Goal: Task Accomplishment & Management: Use online tool/utility

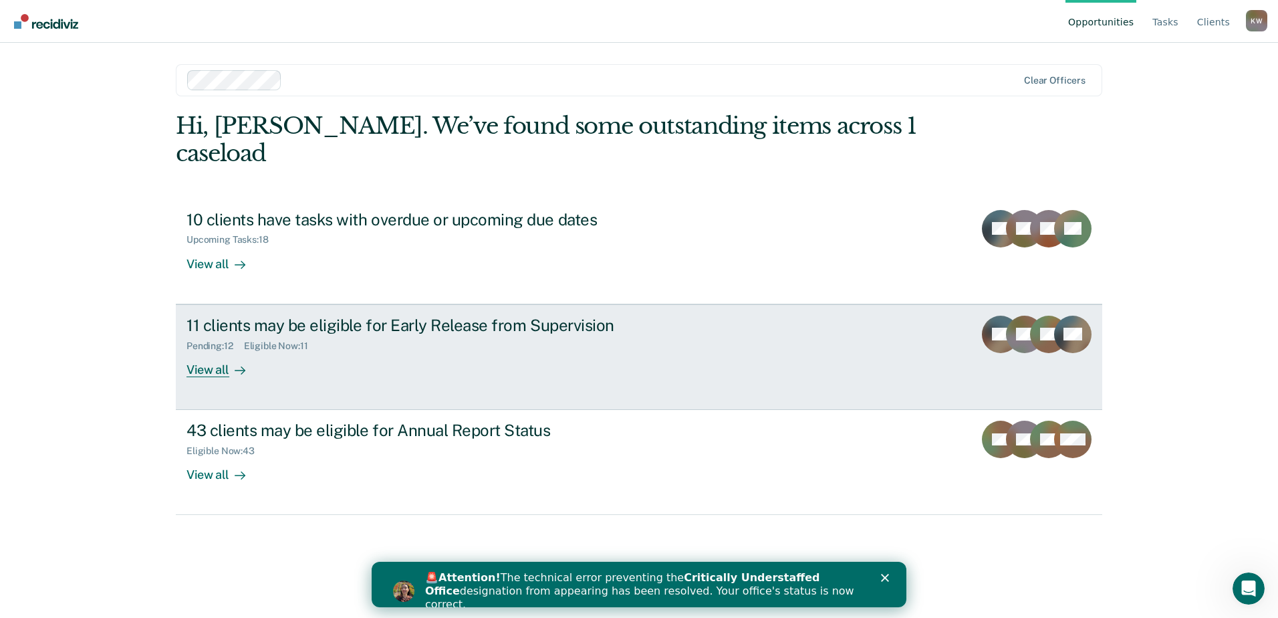
click at [1013, 340] on div "NF" at bounding box center [1024, 347] width 37 height 62
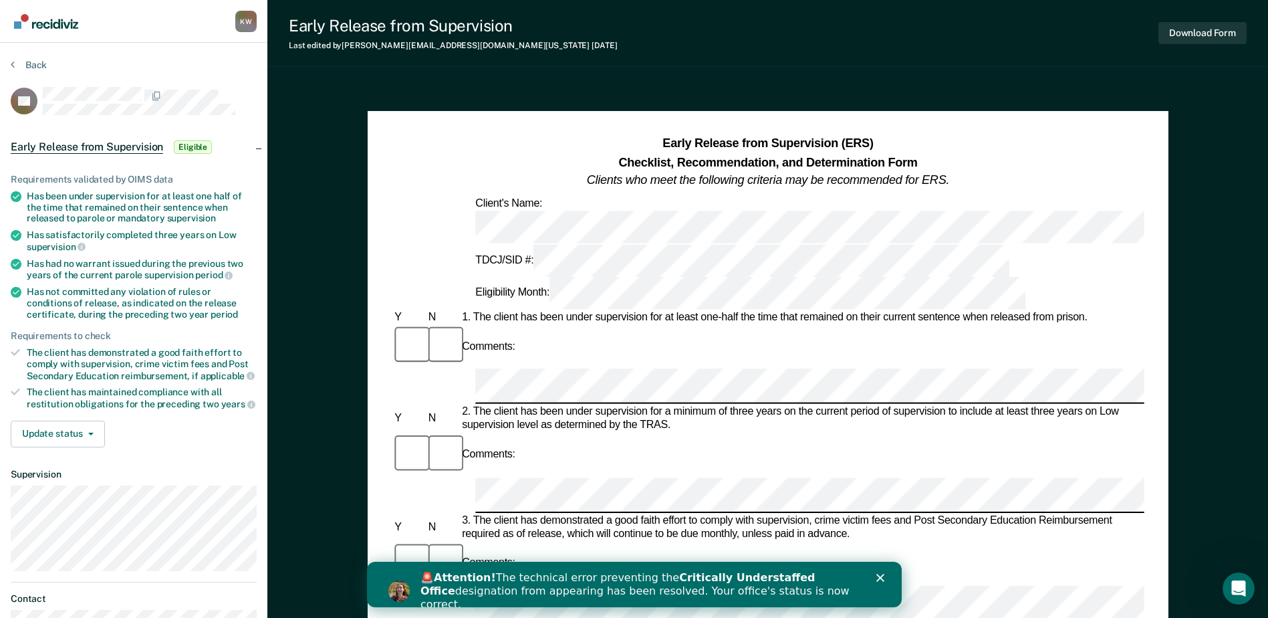
click at [879, 574] on icon "Close" at bounding box center [880, 578] width 8 height 8
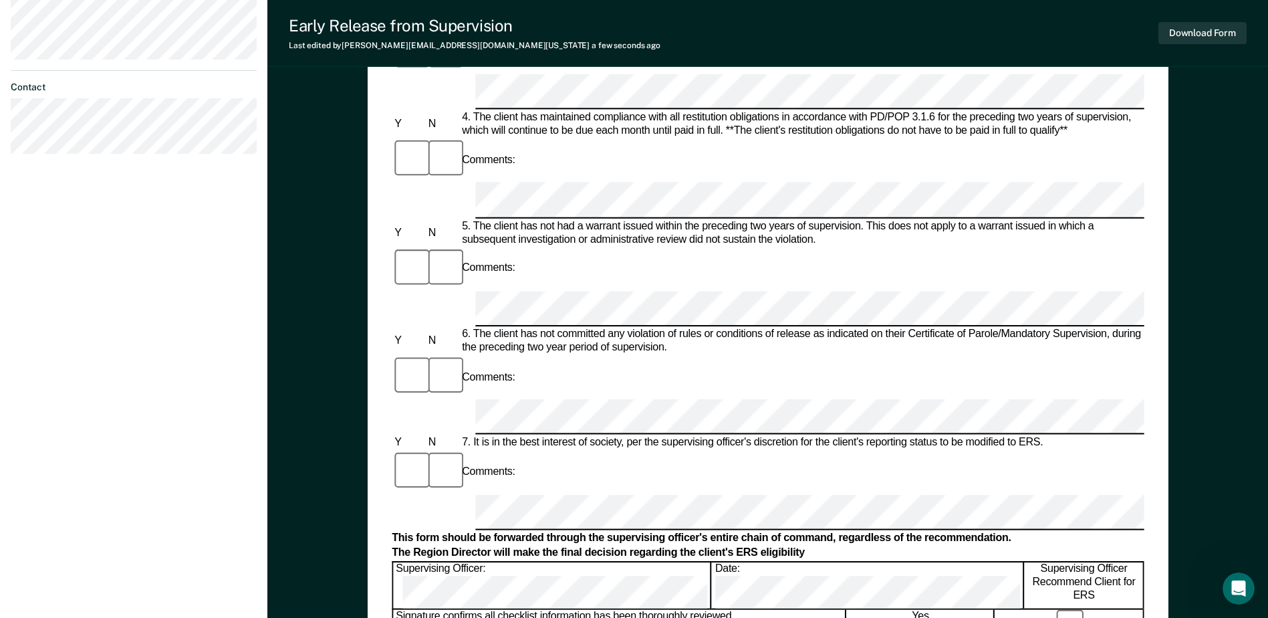
scroll to position [535, 0]
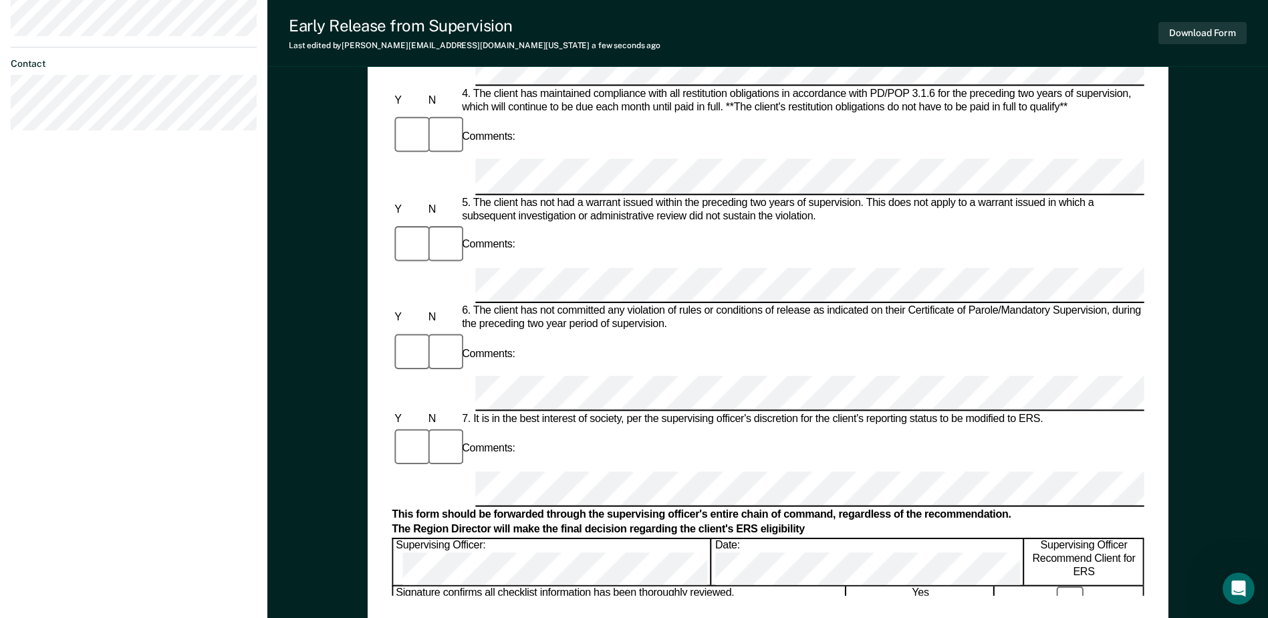
click at [594, 592] on div "Early Release from Supervision (ERS) Checklist, Recommendation, and Determinati…" at bounding box center [768, 97] width 752 height 995
click at [1196, 30] on button "Download Form" at bounding box center [1203, 33] width 88 height 22
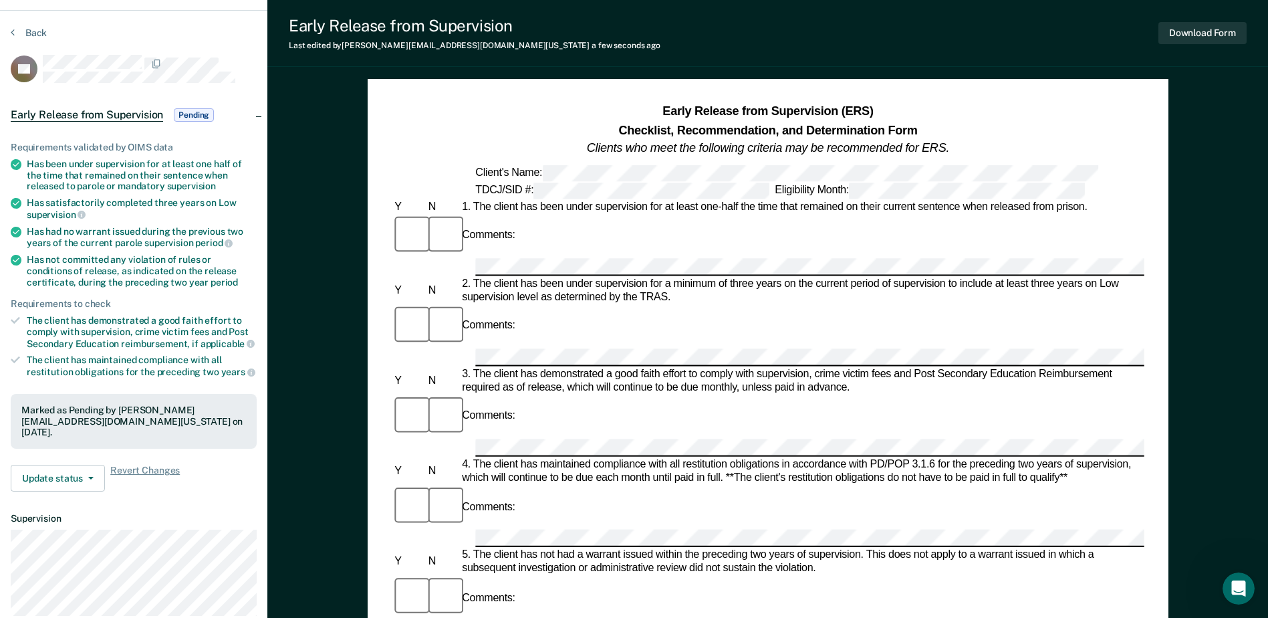
scroll to position [0, 0]
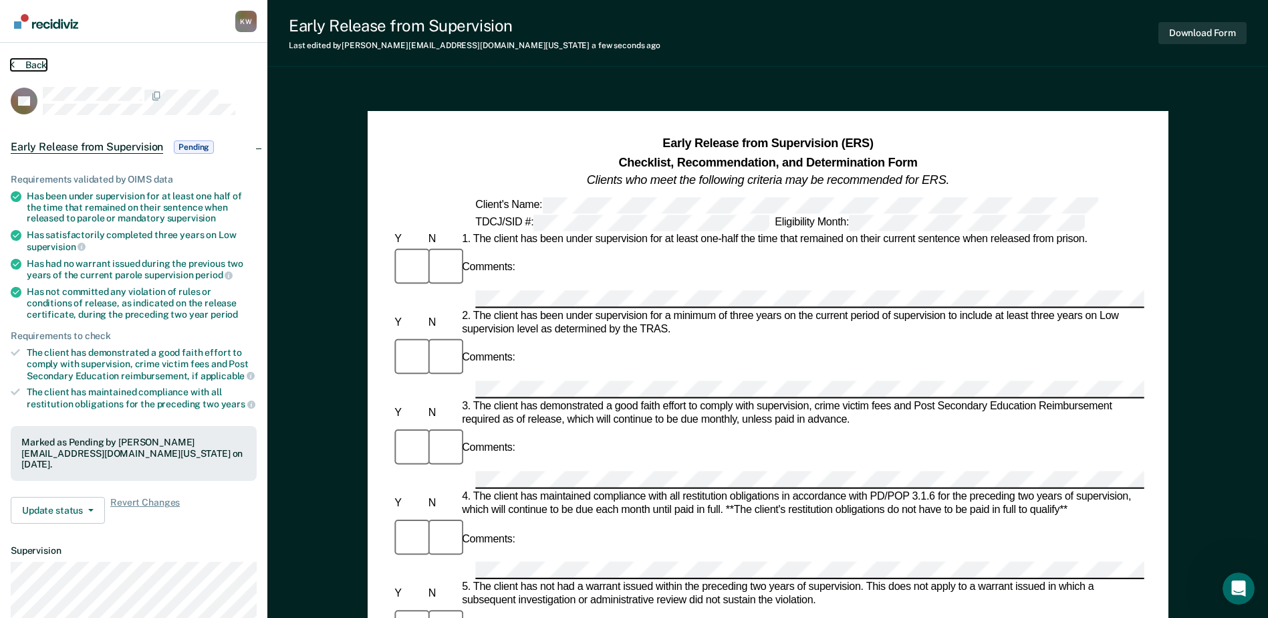
click at [28, 62] on button "Back" at bounding box center [29, 65] width 36 height 12
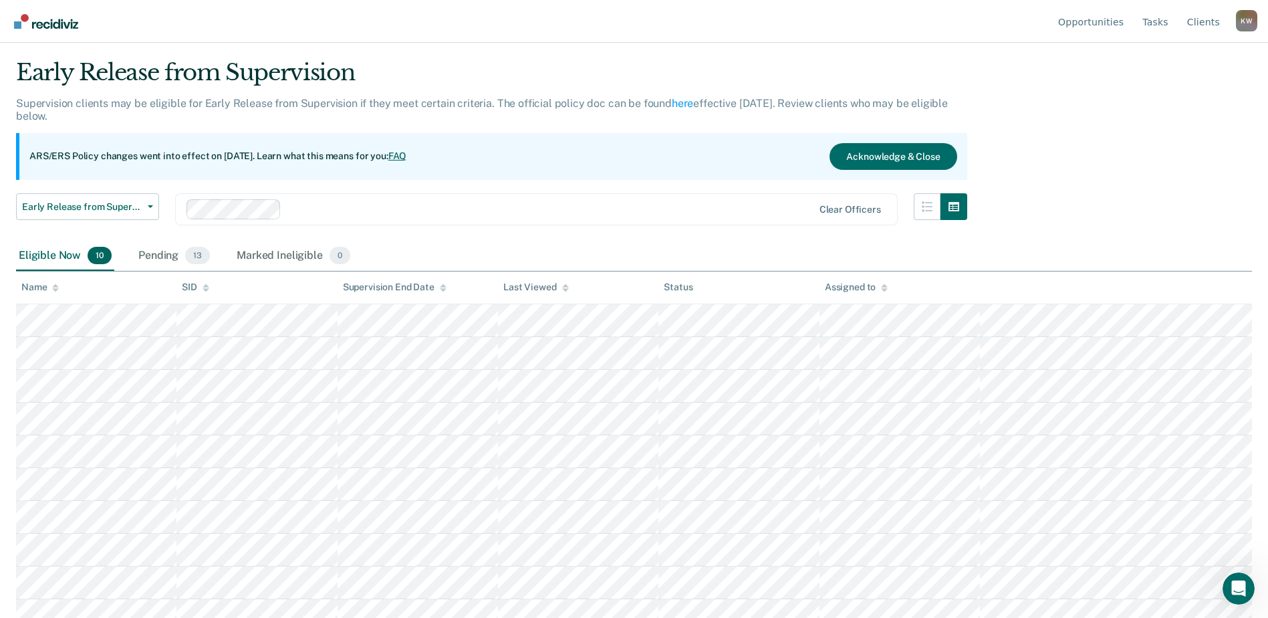
scroll to position [47, 0]
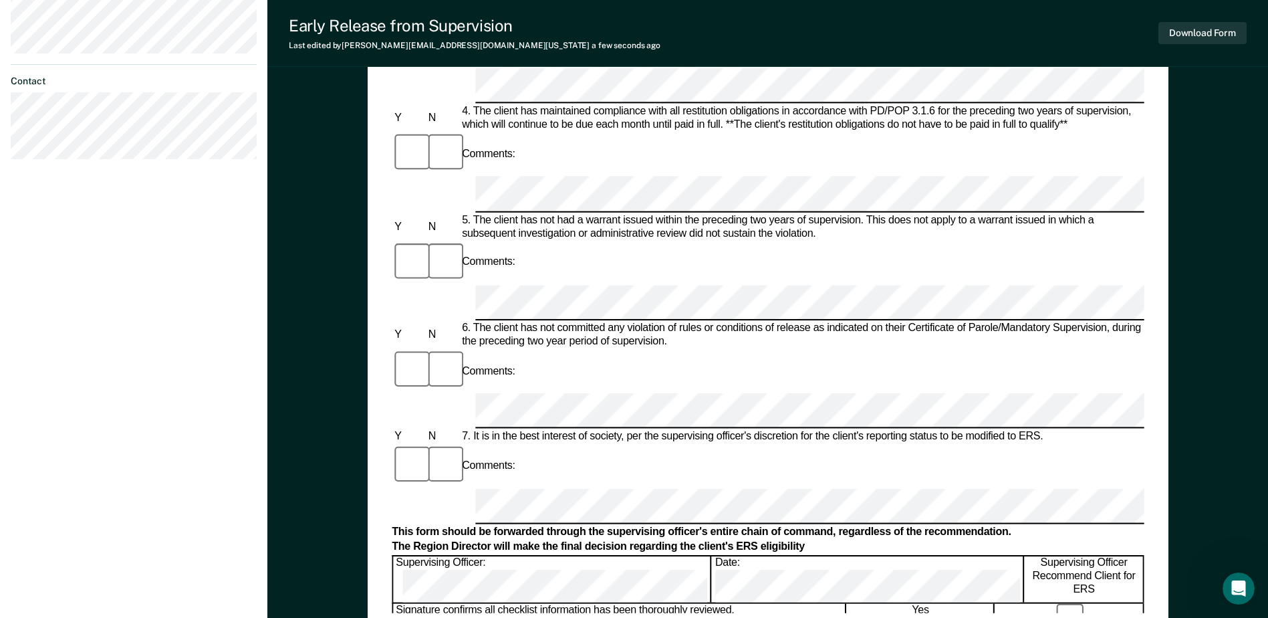
scroll to position [602, 0]
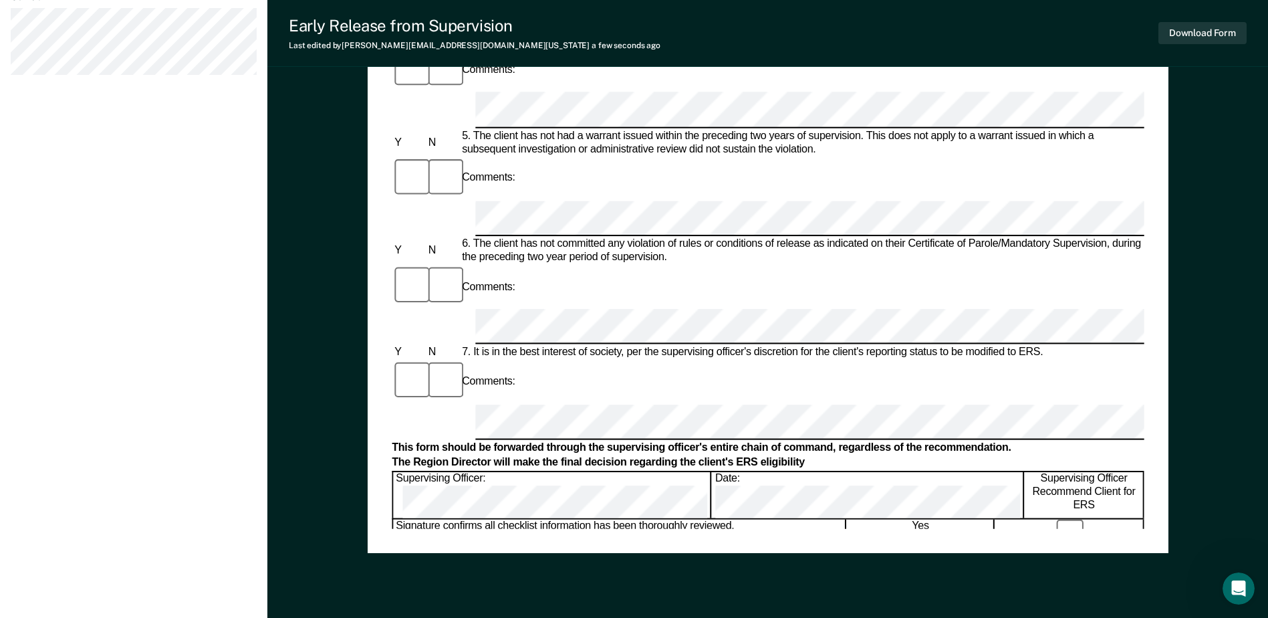
click at [604, 522] on div "Early Release from Supervision (ERS) Checklist, Recommendation, and Determinati…" at bounding box center [768, 30] width 752 height 995
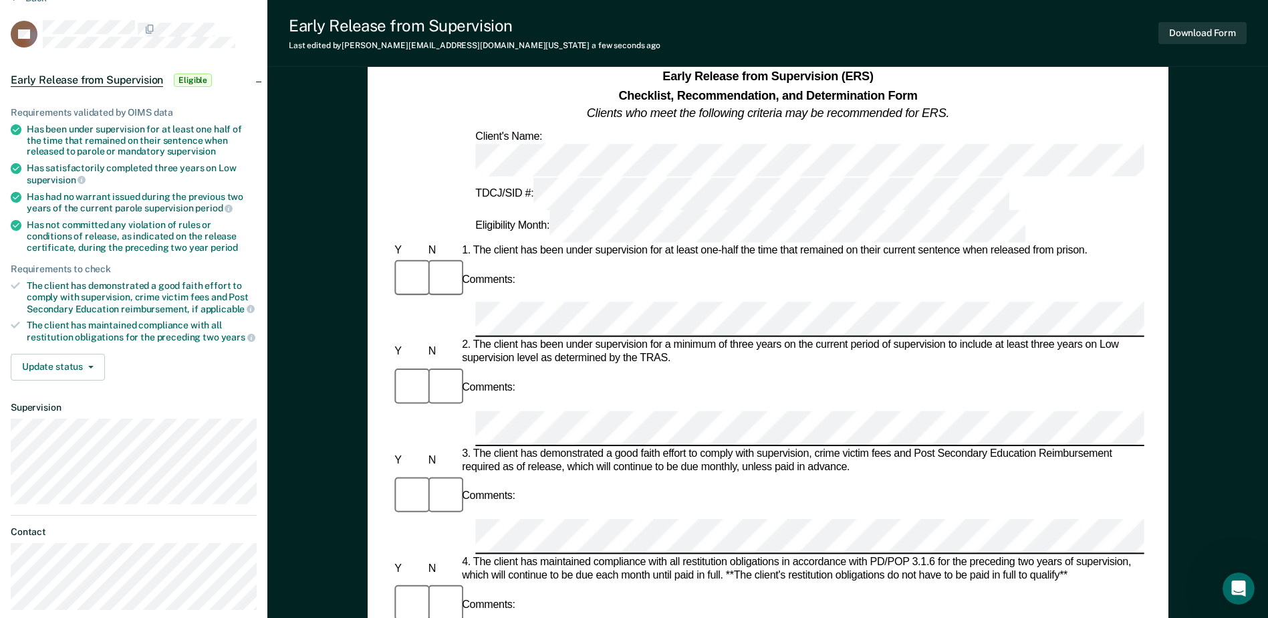
scroll to position [0, 0]
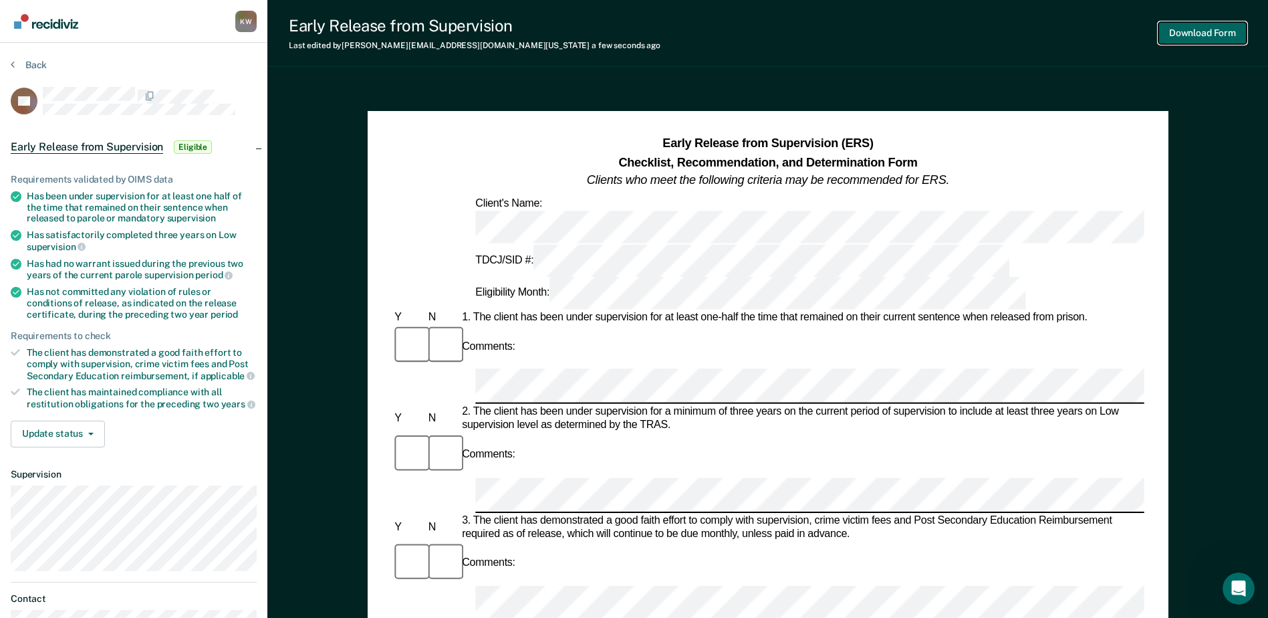
click at [1191, 32] on button "Download Form" at bounding box center [1203, 33] width 88 height 22
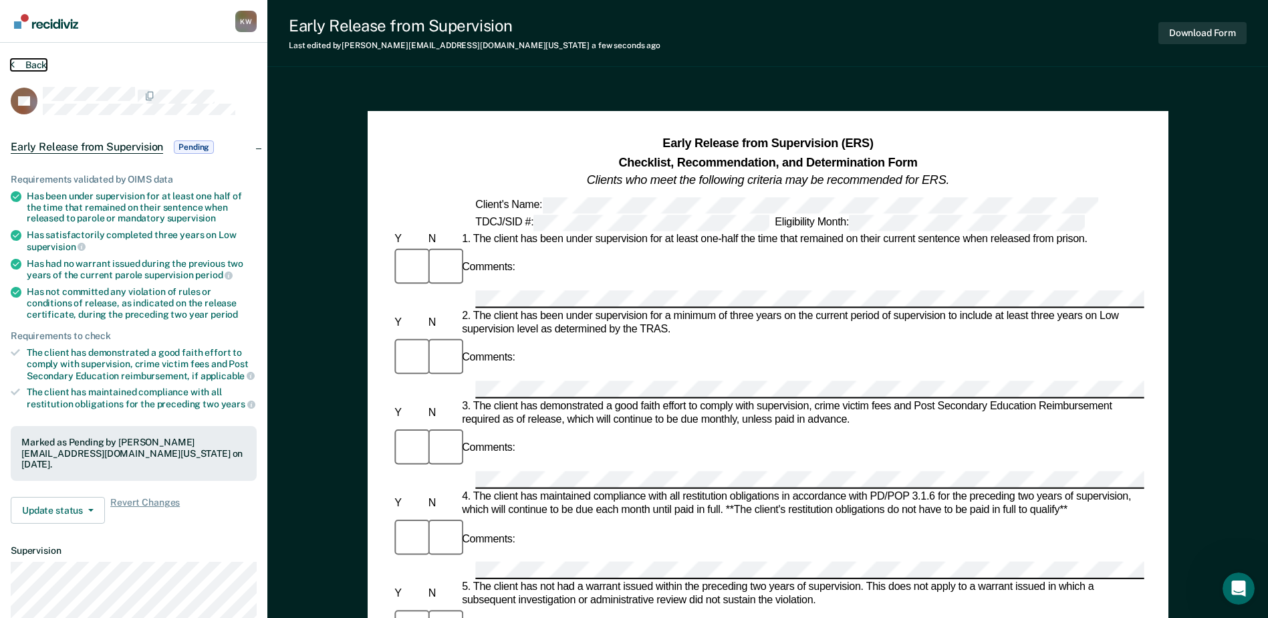
click at [30, 63] on button "Back" at bounding box center [29, 65] width 36 height 12
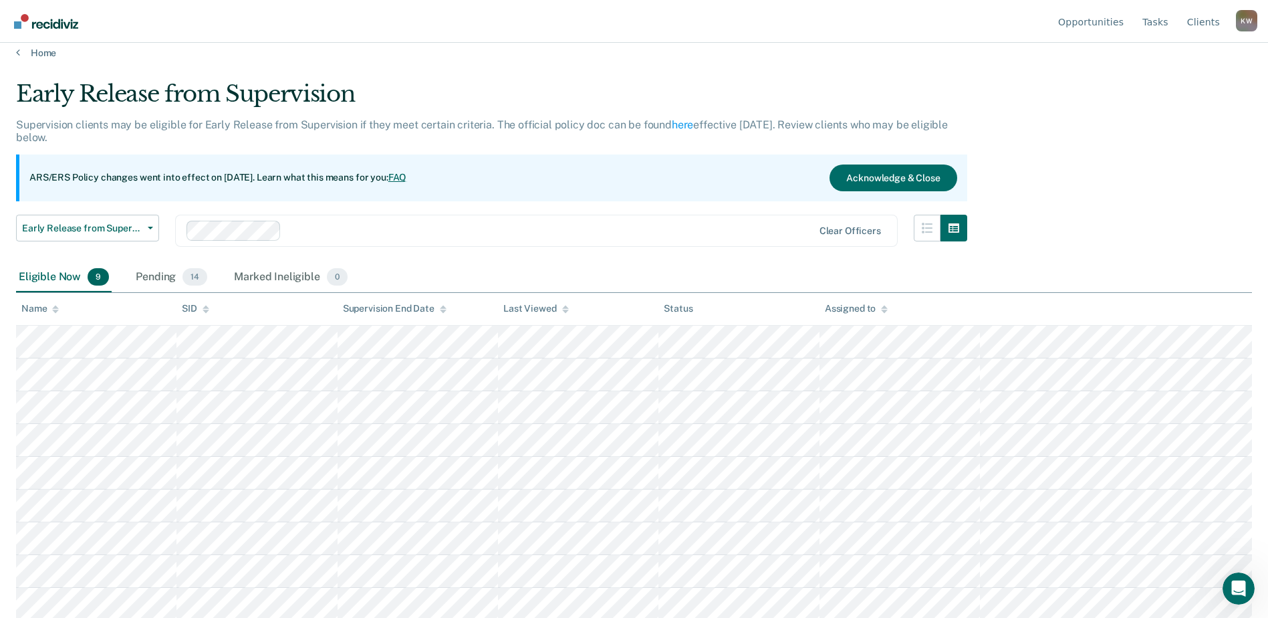
scroll to position [15, 0]
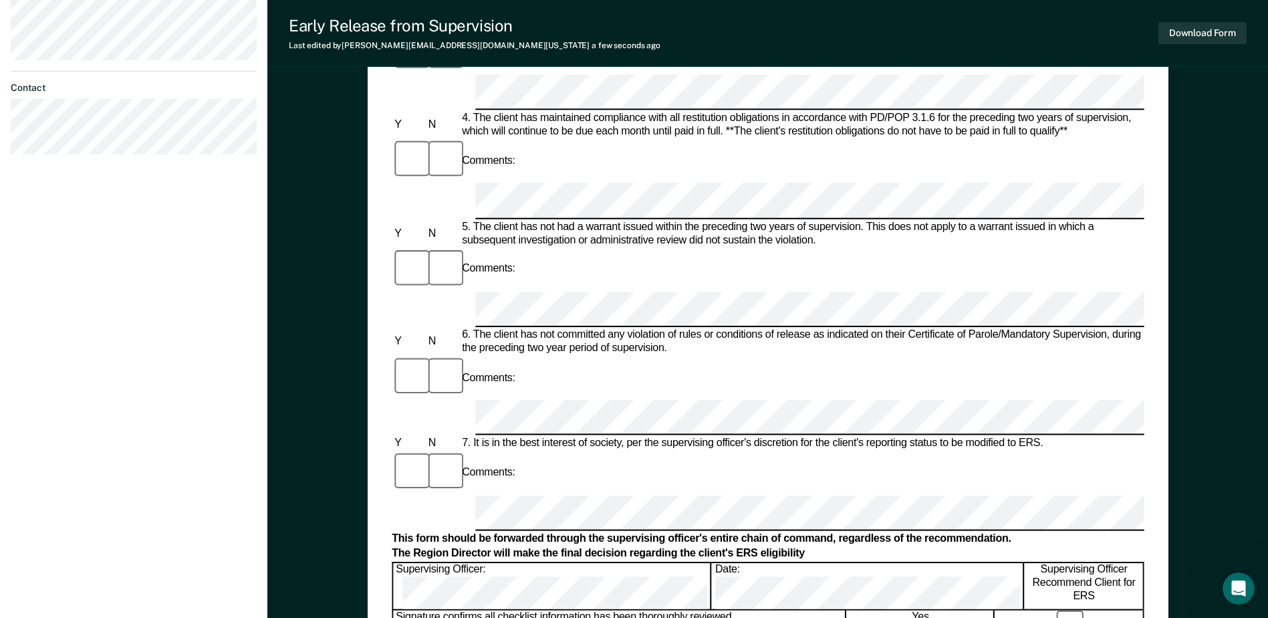
scroll to position [602, 0]
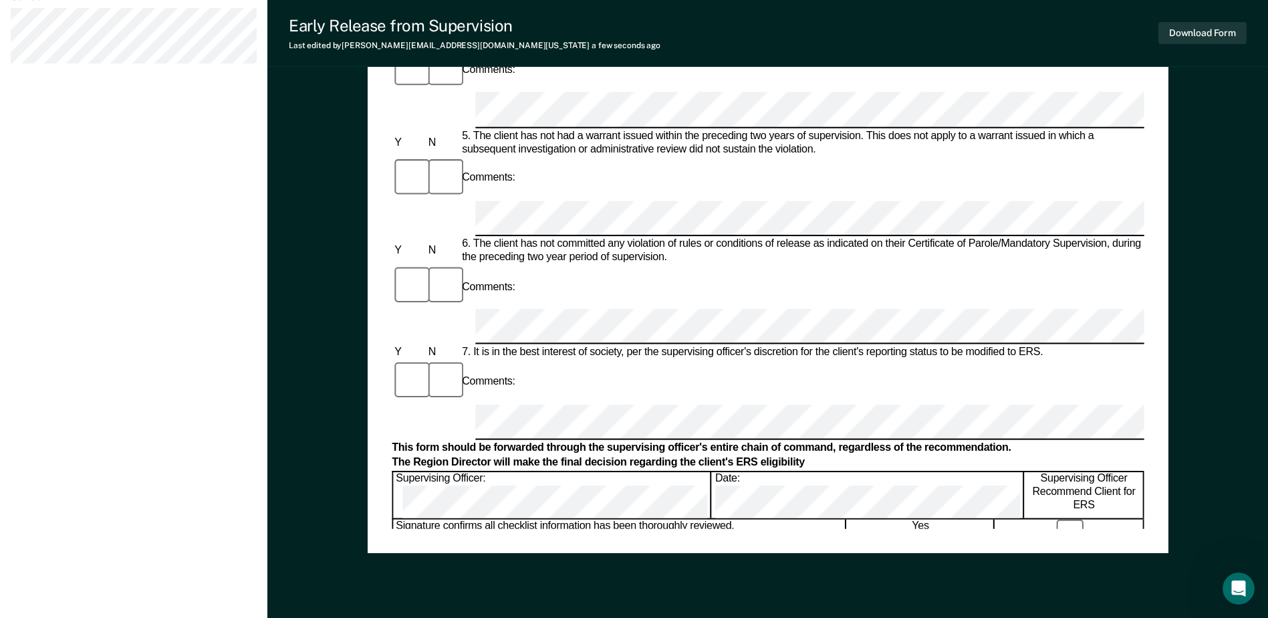
click at [622, 520] on div "Early Release from Supervision (ERS) Checklist, Recommendation, and Determinati…" at bounding box center [768, 30] width 752 height 995
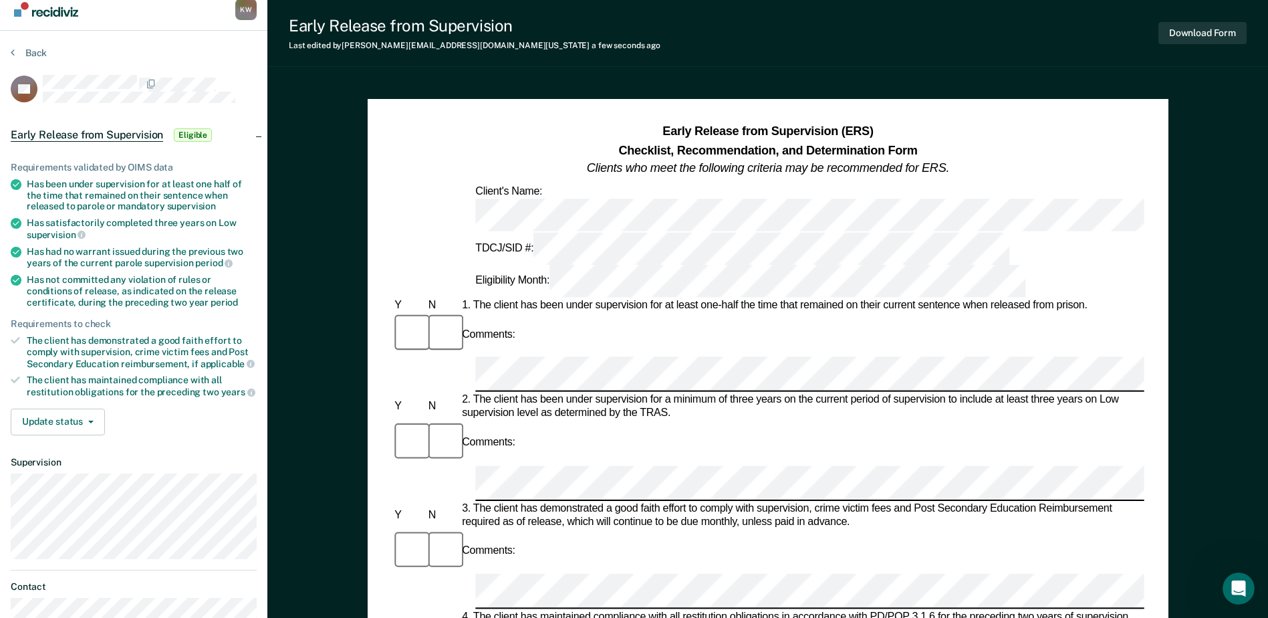
scroll to position [0, 0]
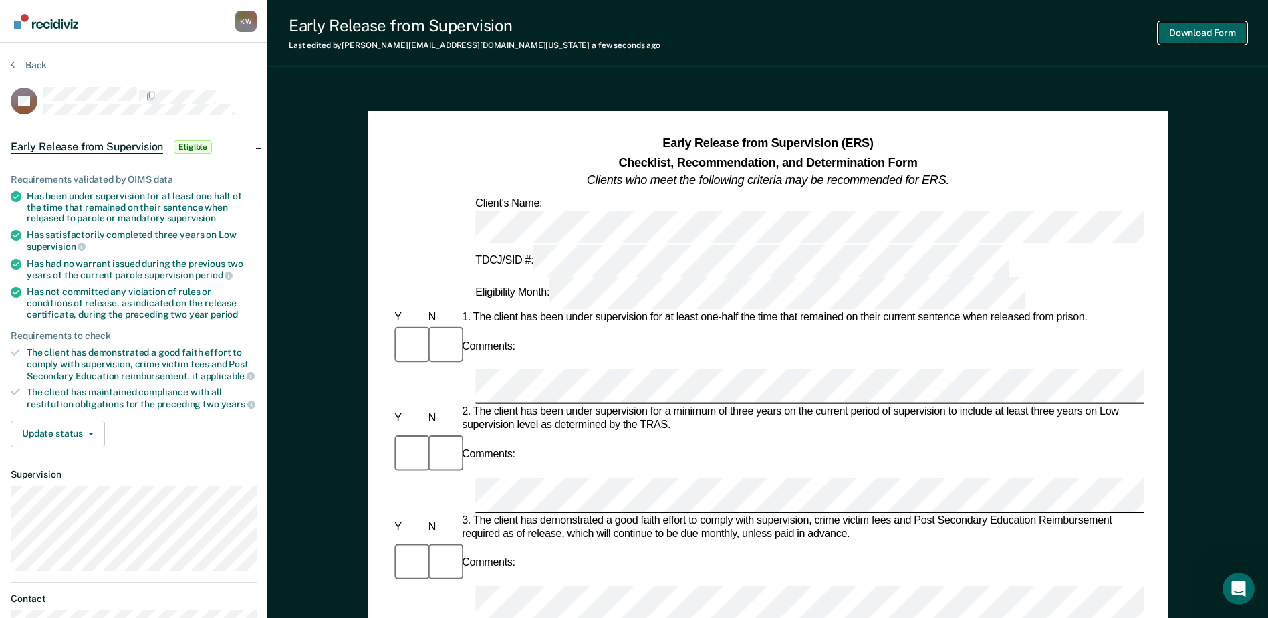
click at [1181, 31] on button "Download Form" at bounding box center [1203, 33] width 88 height 22
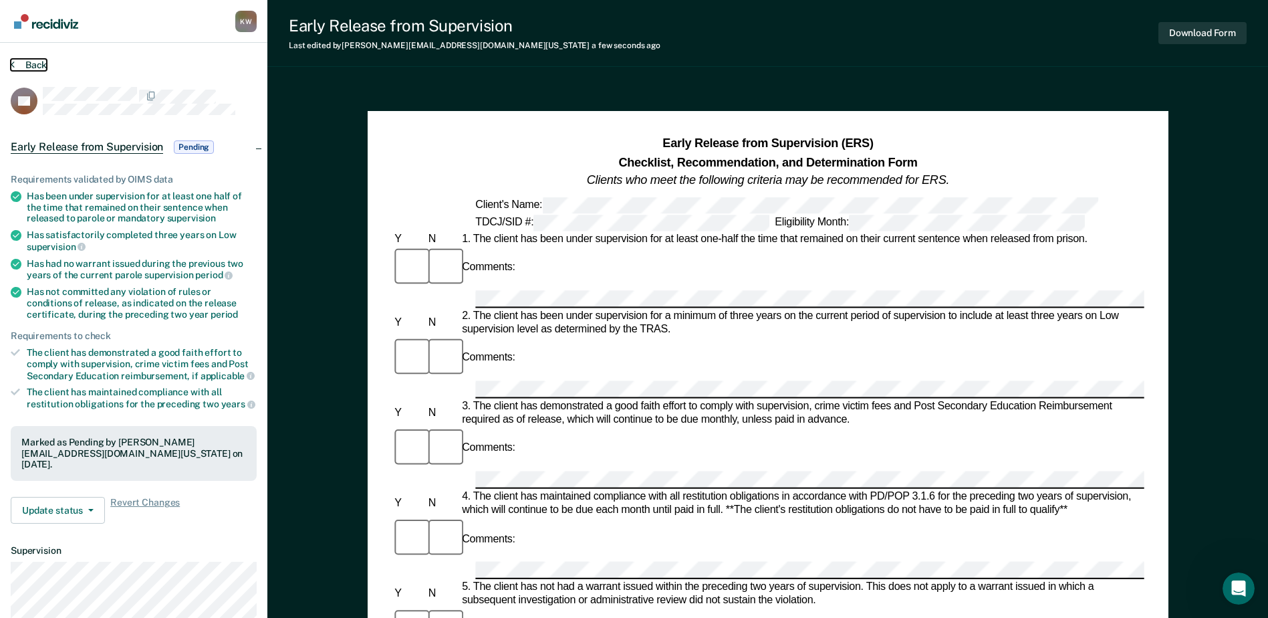
click at [36, 67] on button "Back" at bounding box center [29, 65] width 36 height 12
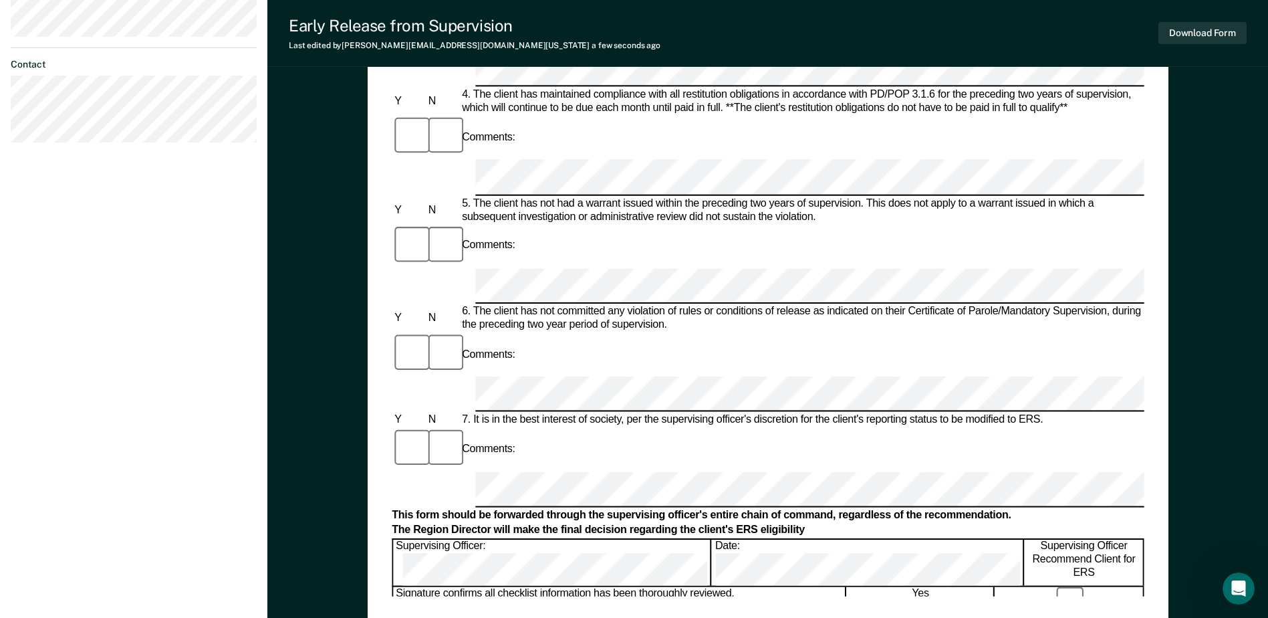
scroll to position [535, 0]
click at [597, 584] on div "Early Release from Supervision (ERS) Checklist, Recommendation, and Determinati…" at bounding box center [768, 97] width 752 height 995
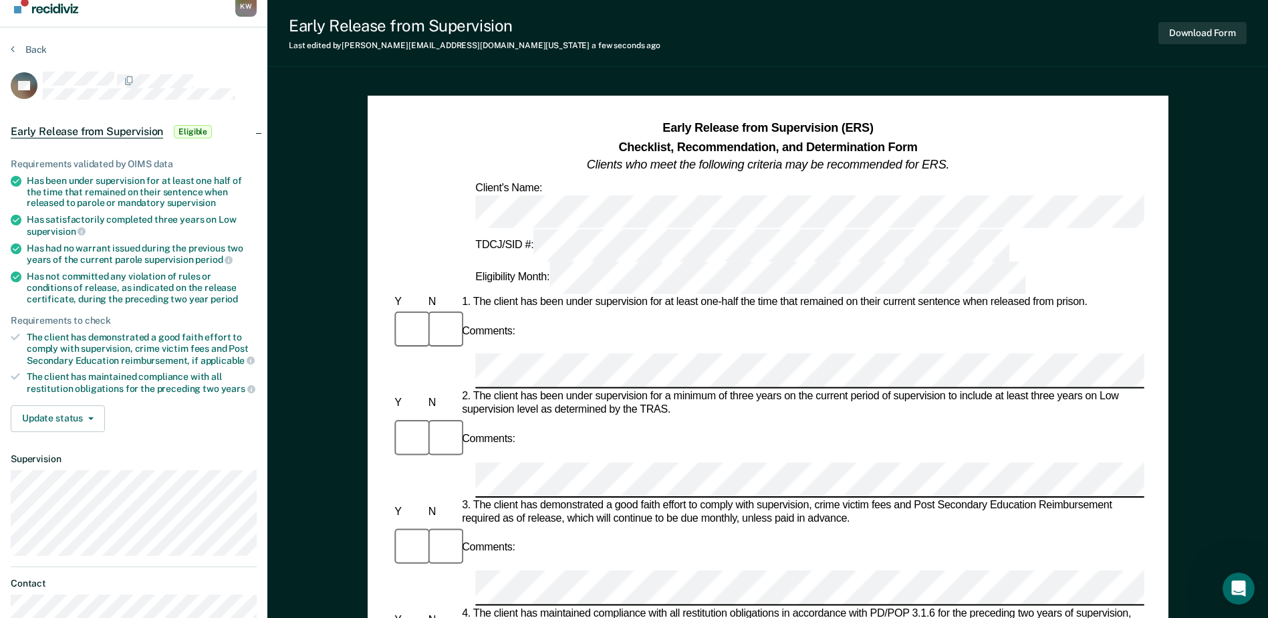
scroll to position [0, 0]
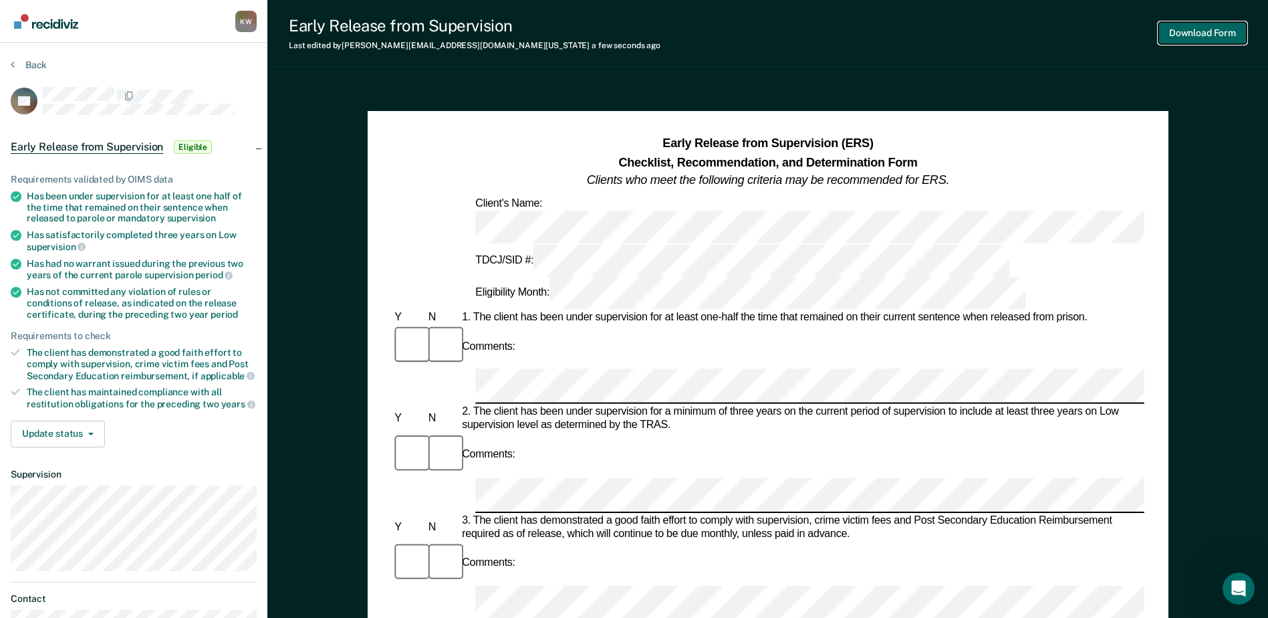
click at [1179, 31] on button "Download Form" at bounding box center [1203, 33] width 88 height 22
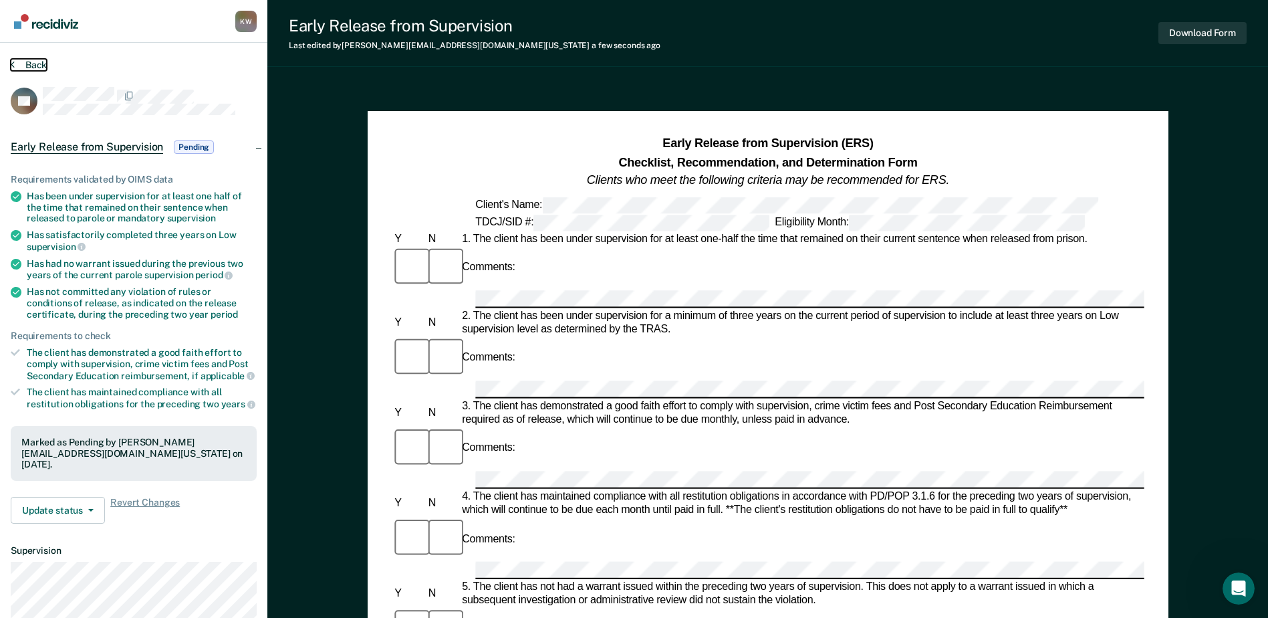
click at [35, 66] on button "Back" at bounding box center [29, 65] width 36 height 12
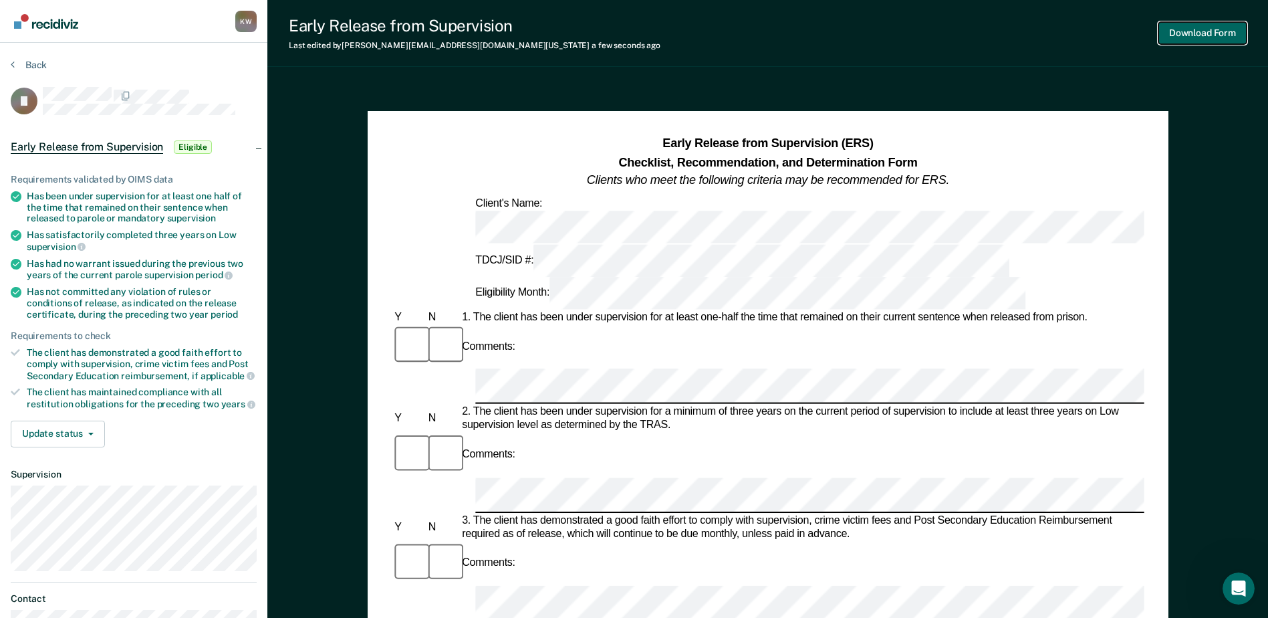
click at [1192, 30] on button "Download Form" at bounding box center [1203, 33] width 88 height 22
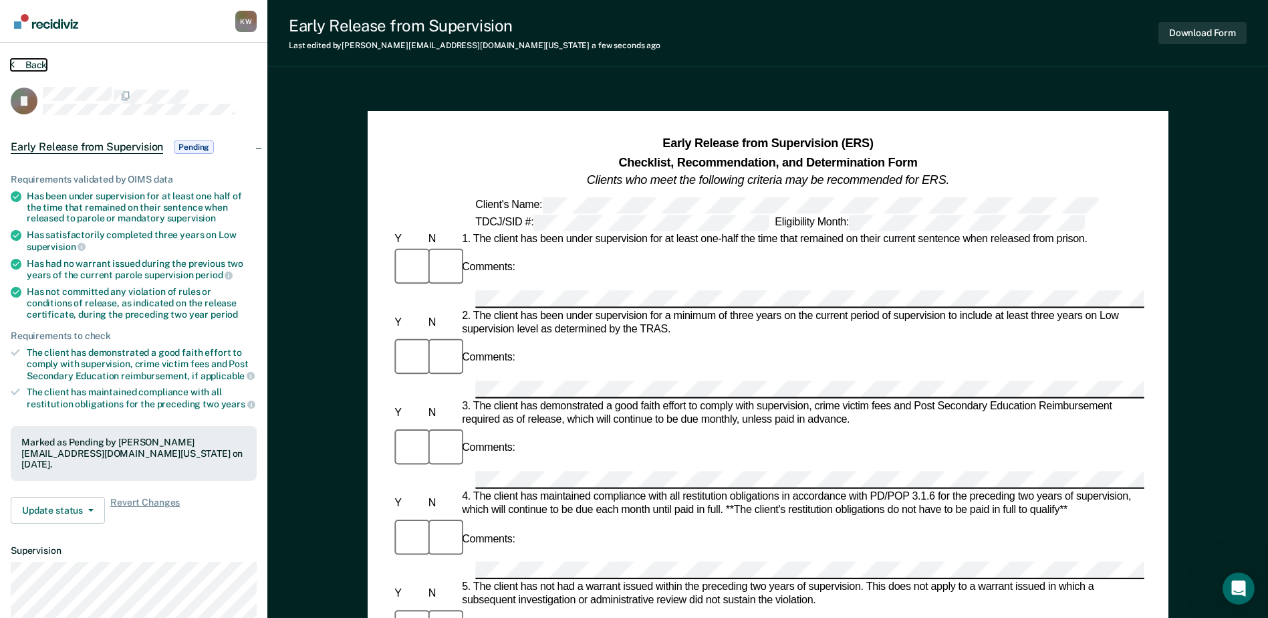
click at [32, 63] on button "Back" at bounding box center [29, 65] width 36 height 12
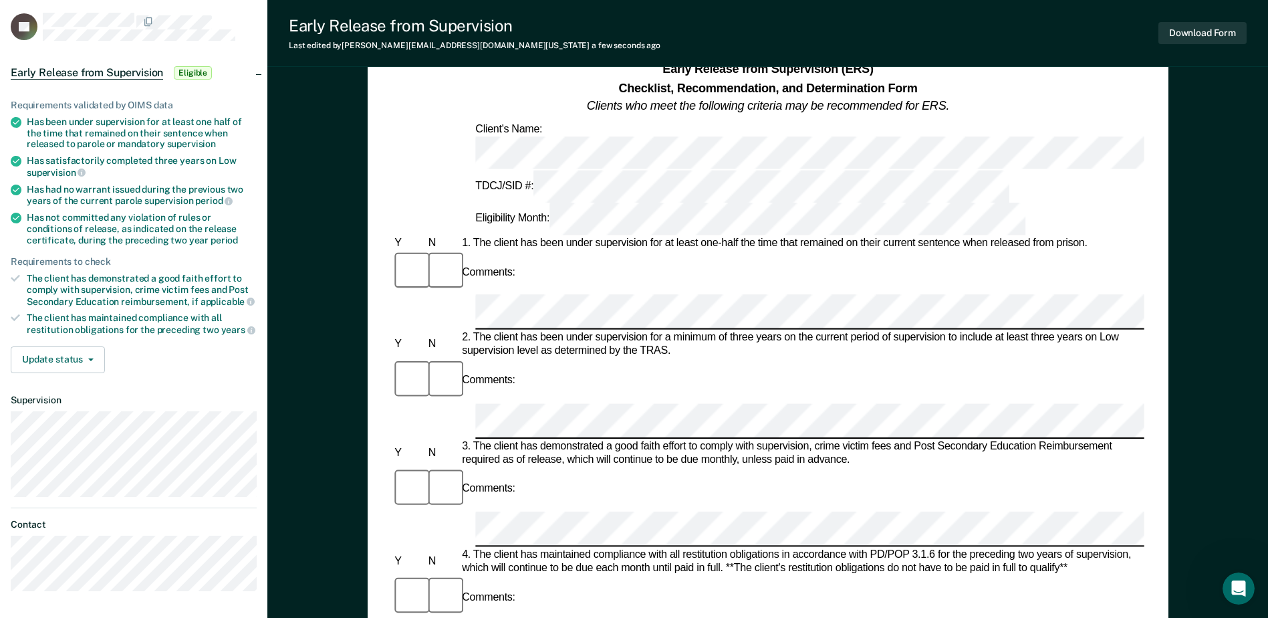
scroll to position [67, 0]
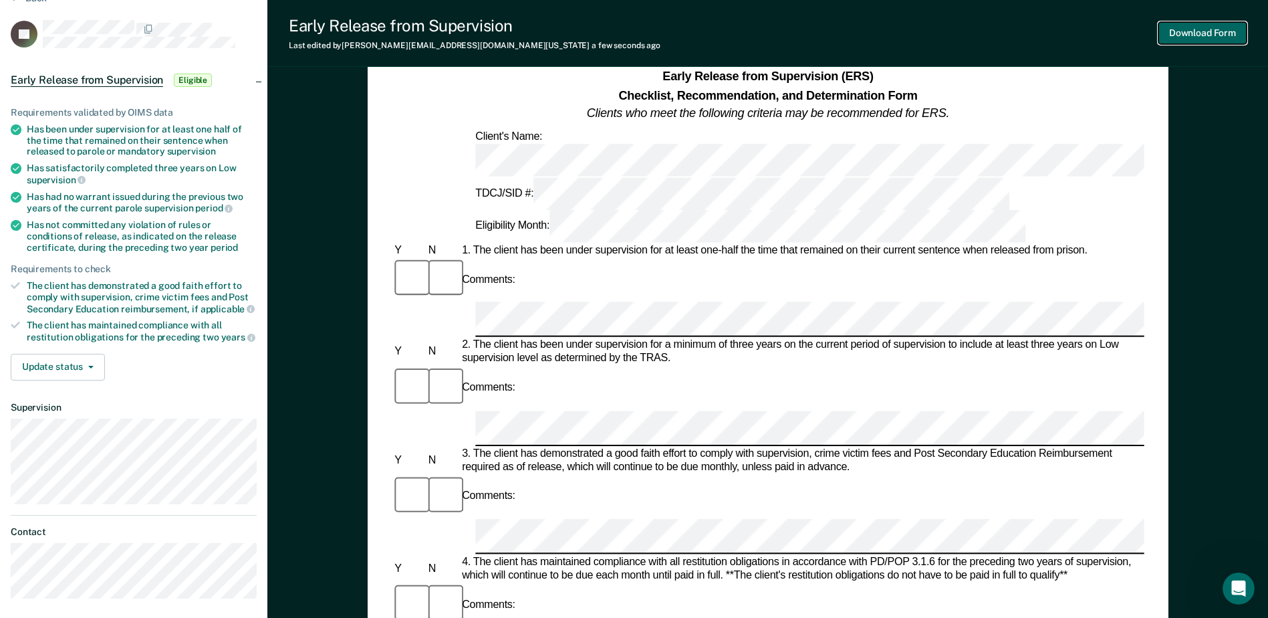
click at [1193, 32] on button "Download Form" at bounding box center [1203, 33] width 88 height 22
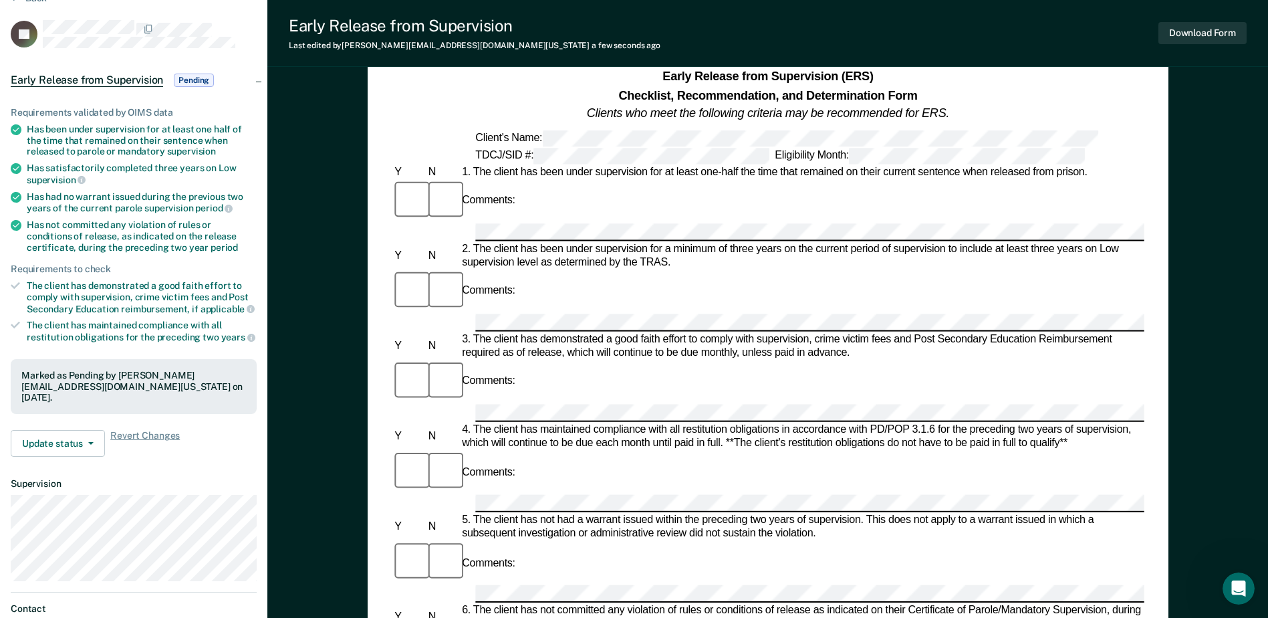
scroll to position [0, 0]
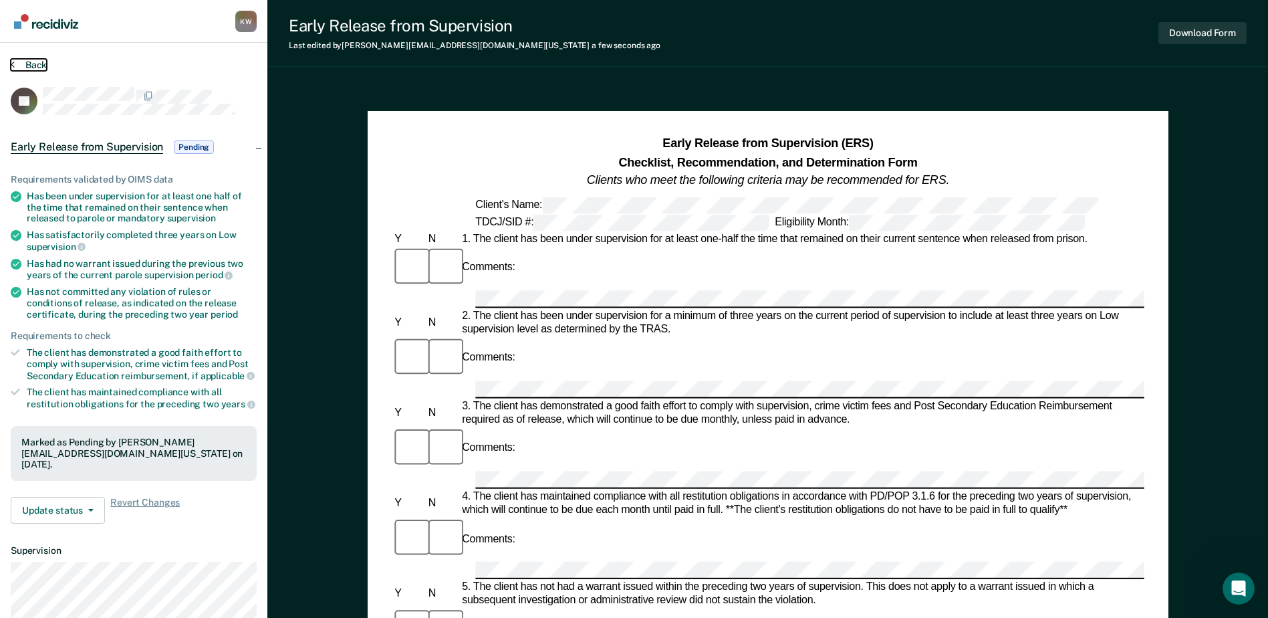
click at [32, 64] on button "Back" at bounding box center [29, 65] width 36 height 12
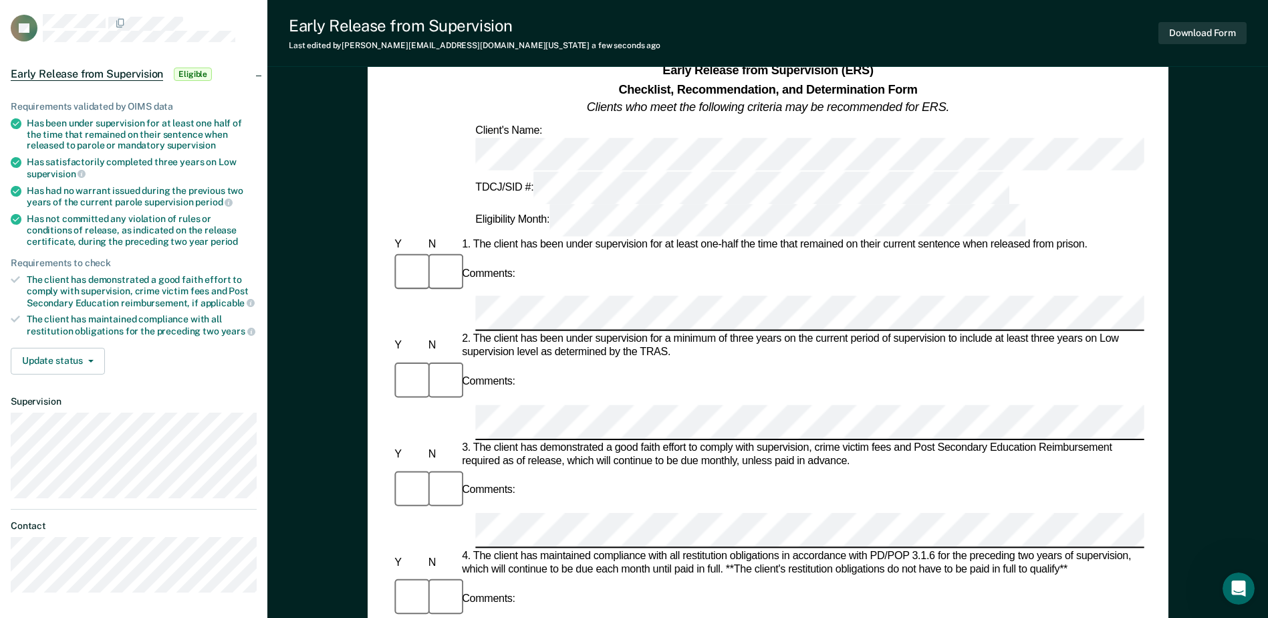
scroll to position [67, 0]
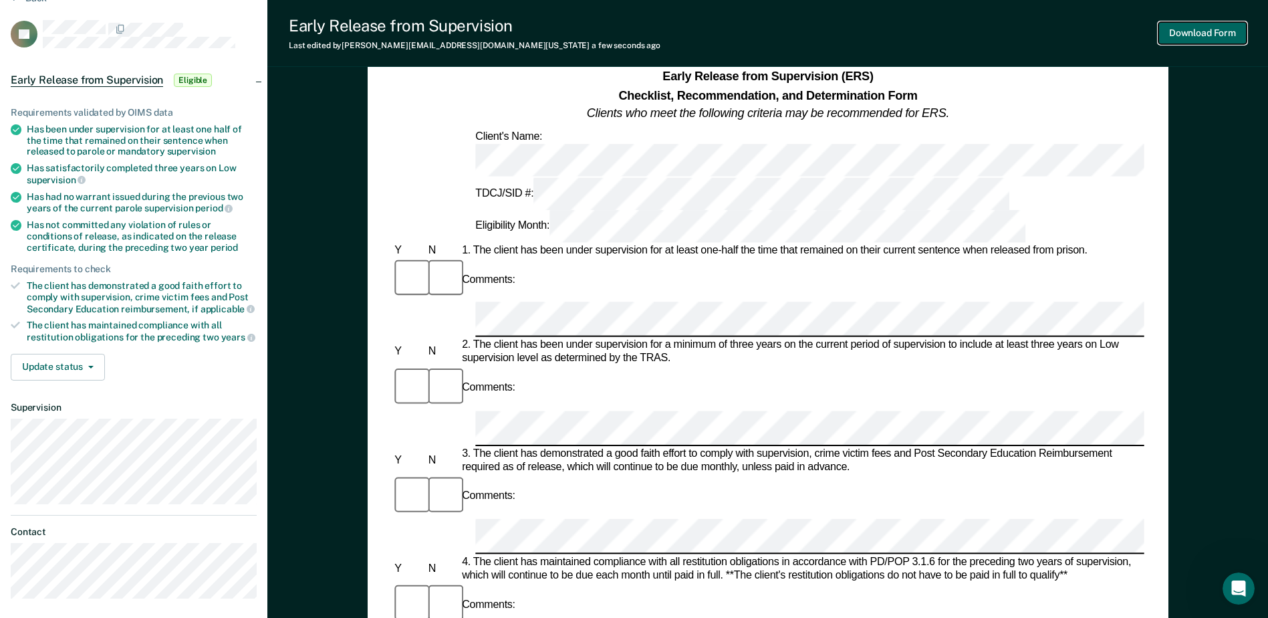
click at [1197, 31] on button "Download Form" at bounding box center [1203, 33] width 88 height 22
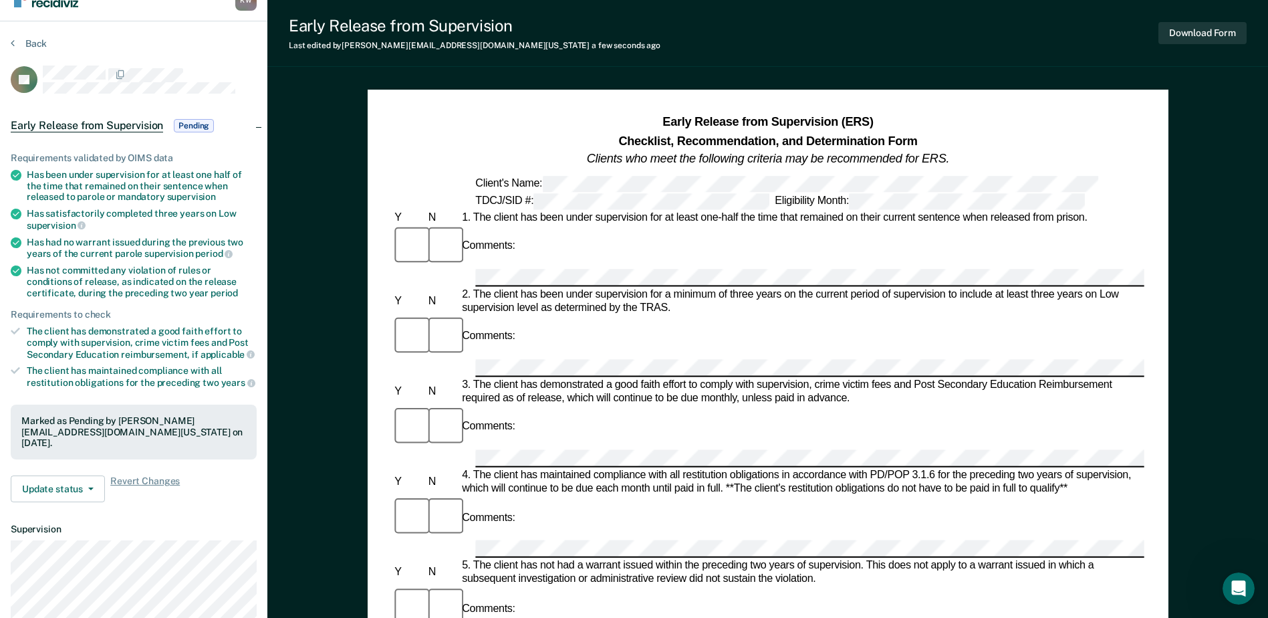
scroll to position [0, 0]
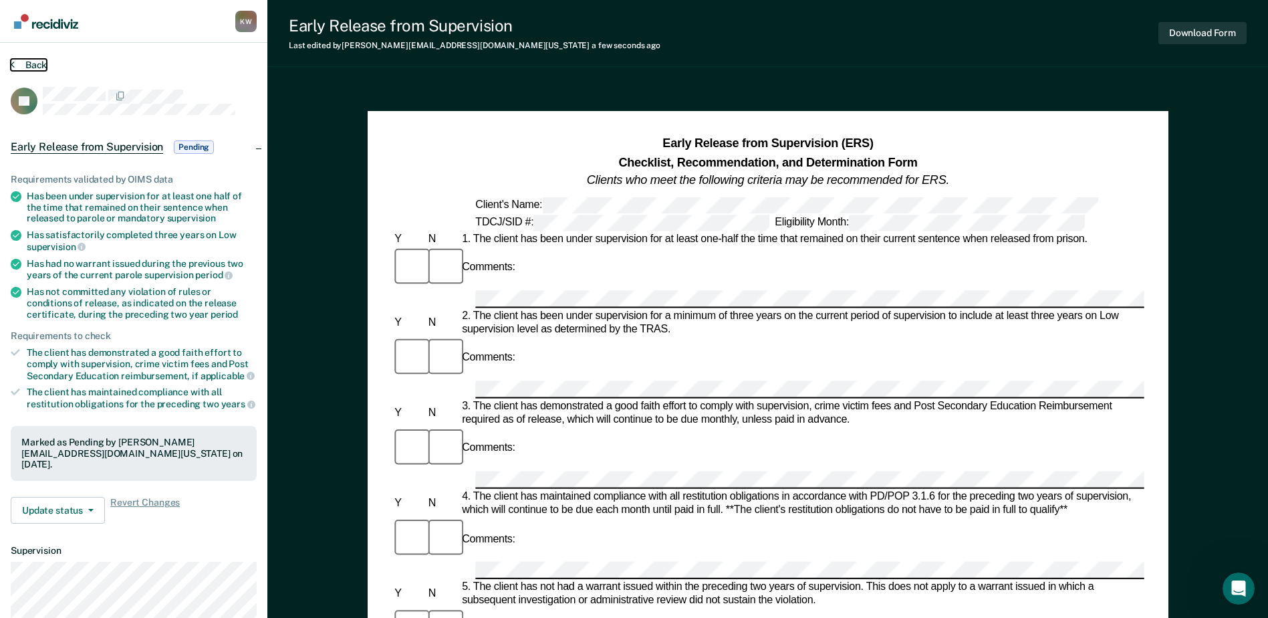
click at [30, 62] on button "Back" at bounding box center [29, 65] width 36 height 12
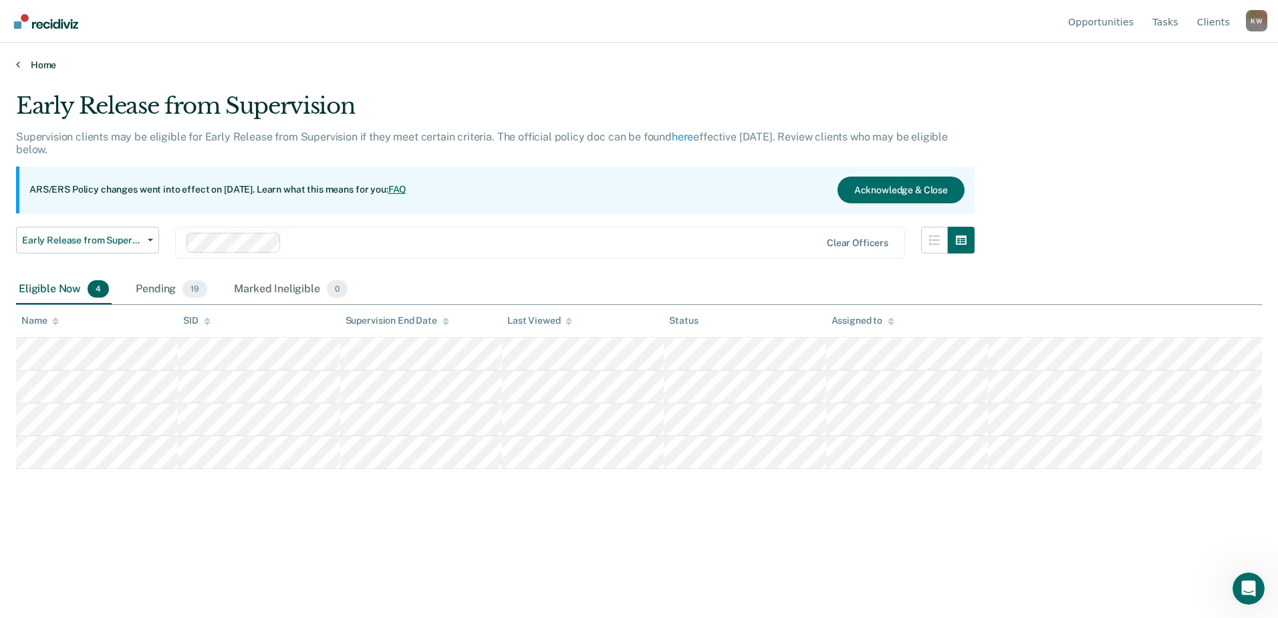
click at [37, 61] on link "Home" at bounding box center [639, 65] width 1246 height 12
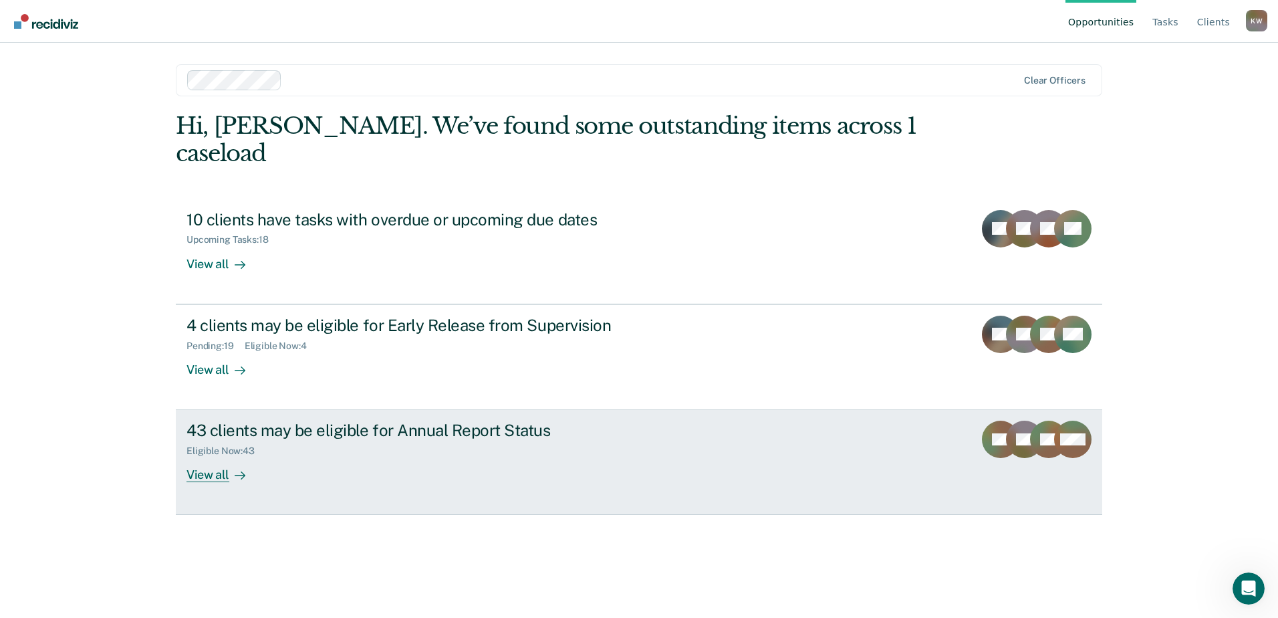
click at [1033, 410] on icon at bounding box center [1046, 423] width 60 height 55
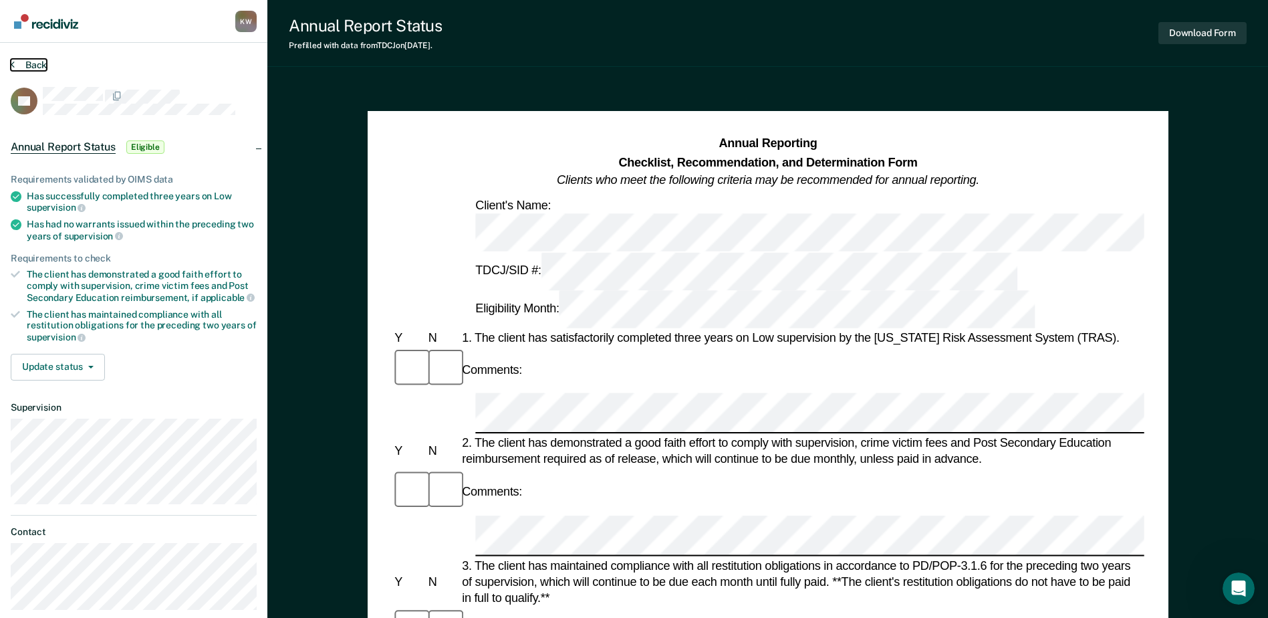
click at [26, 62] on button "Back" at bounding box center [29, 65] width 36 height 12
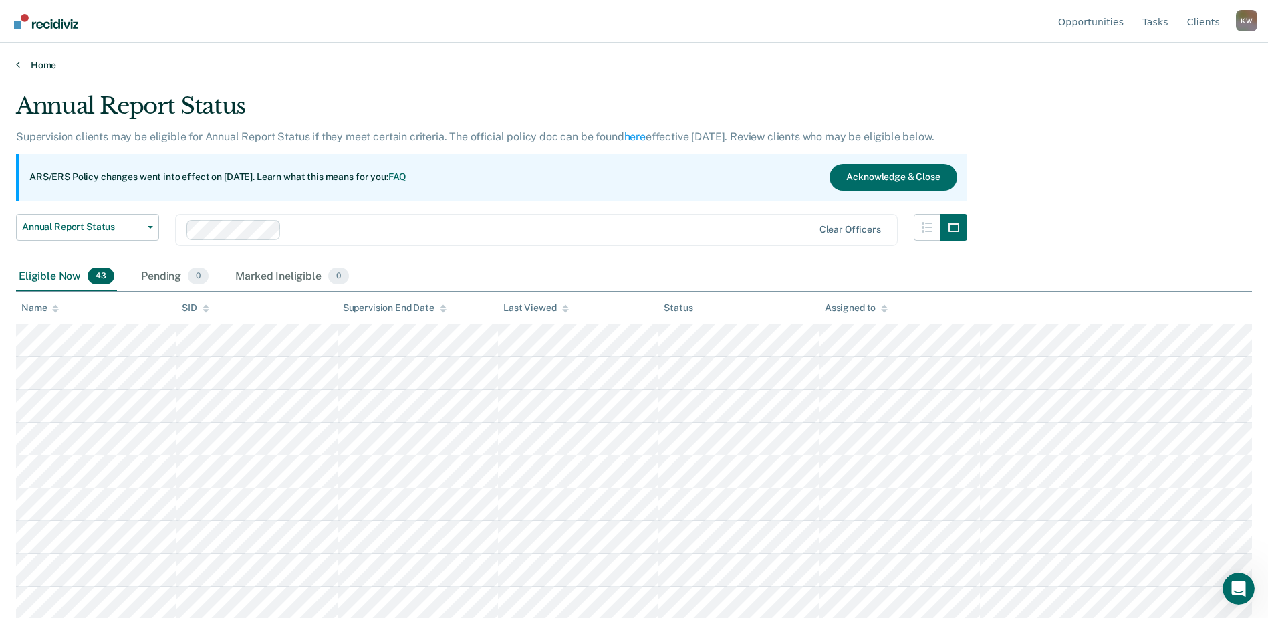
click at [37, 63] on link "Home" at bounding box center [634, 65] width 1236 height 12
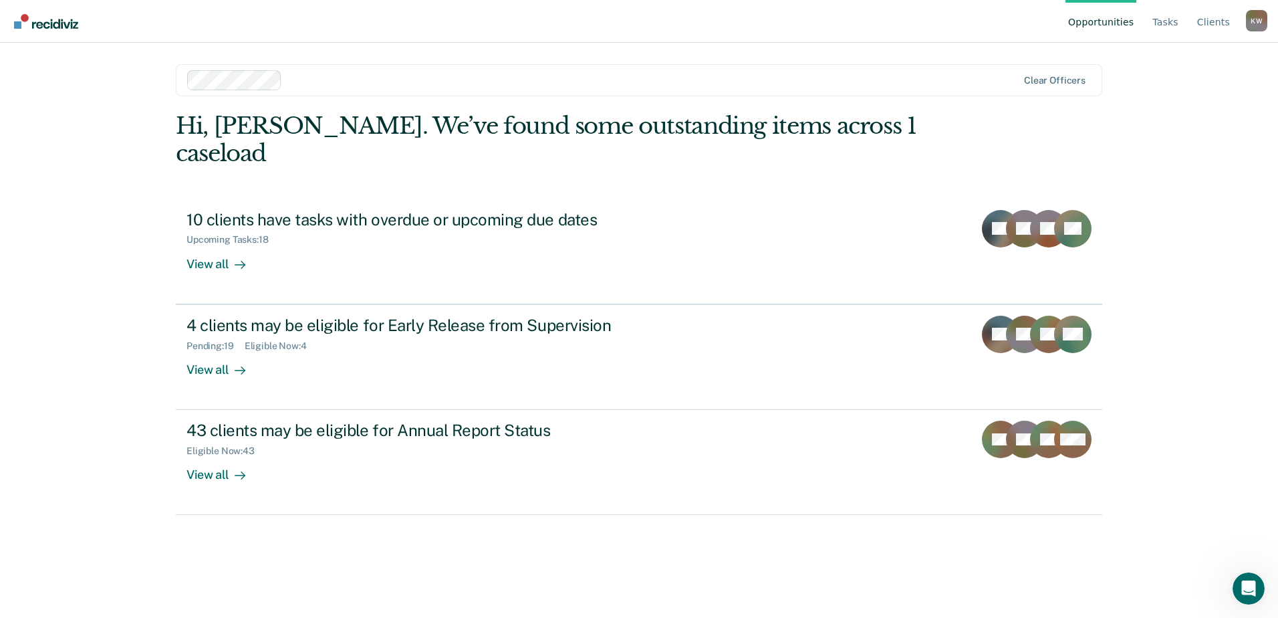
click at [1259, 23] on div "K W" at bounding box center [1256, 20] width 21 height 21
click at [1191, 107] on link "Log Out" at bounding box center [1203, 105] width 86 height 11
